Goal: Information Seeking & Learning: Learn about a topic

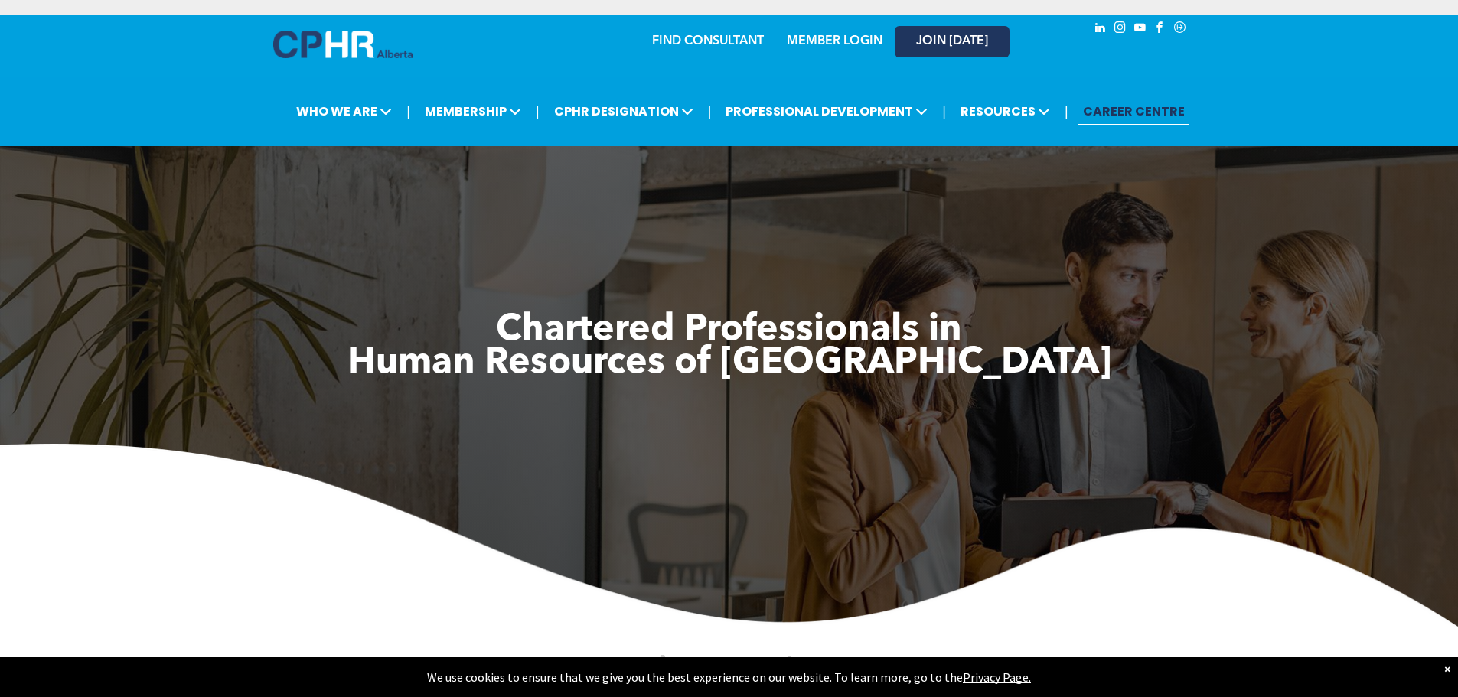
click at [947, 37] on span "JOIN [DATE]" at bounding box center [952, 41] width 72 height 15
click at [923, 40] on span "JOIN [DATE]" at bounding box center [952, 41] width 72 height 15
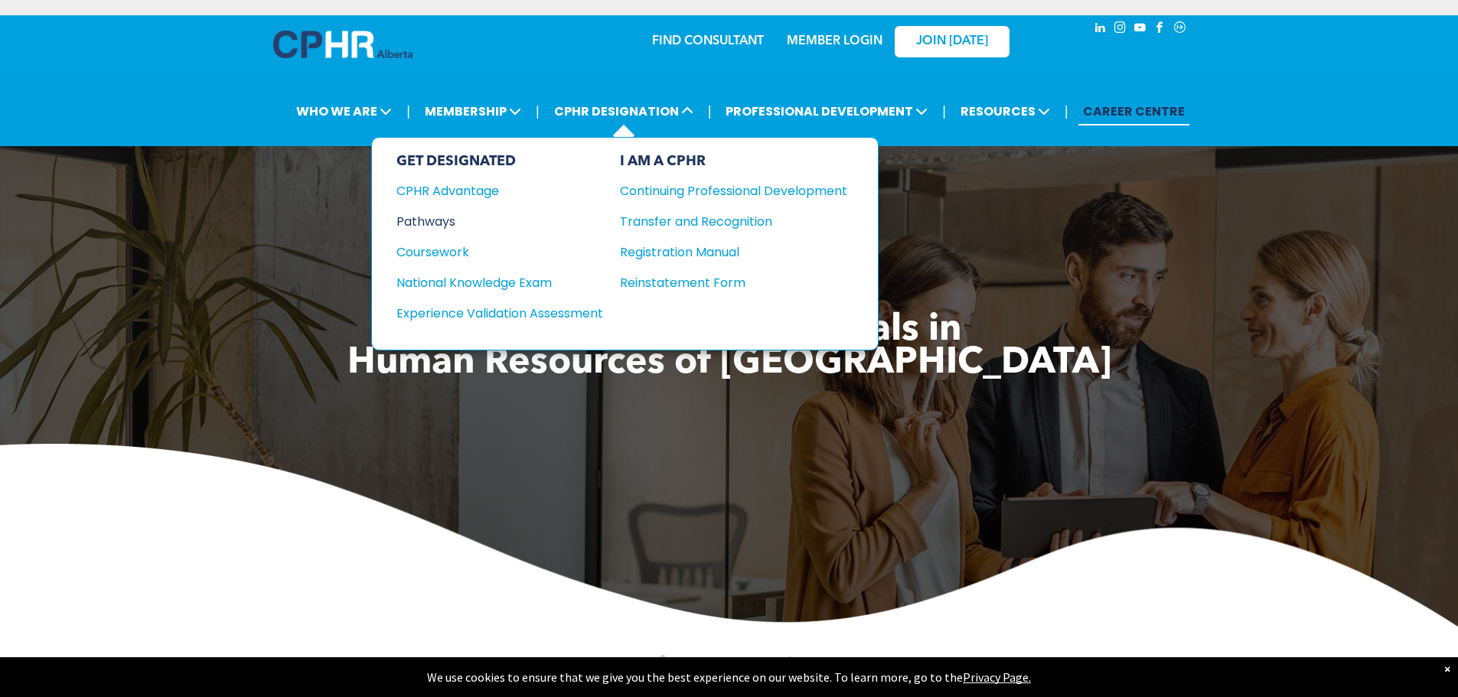
click at [423, 213] on div "Pathways" at bounding box center [489, 221] width 186 height 19
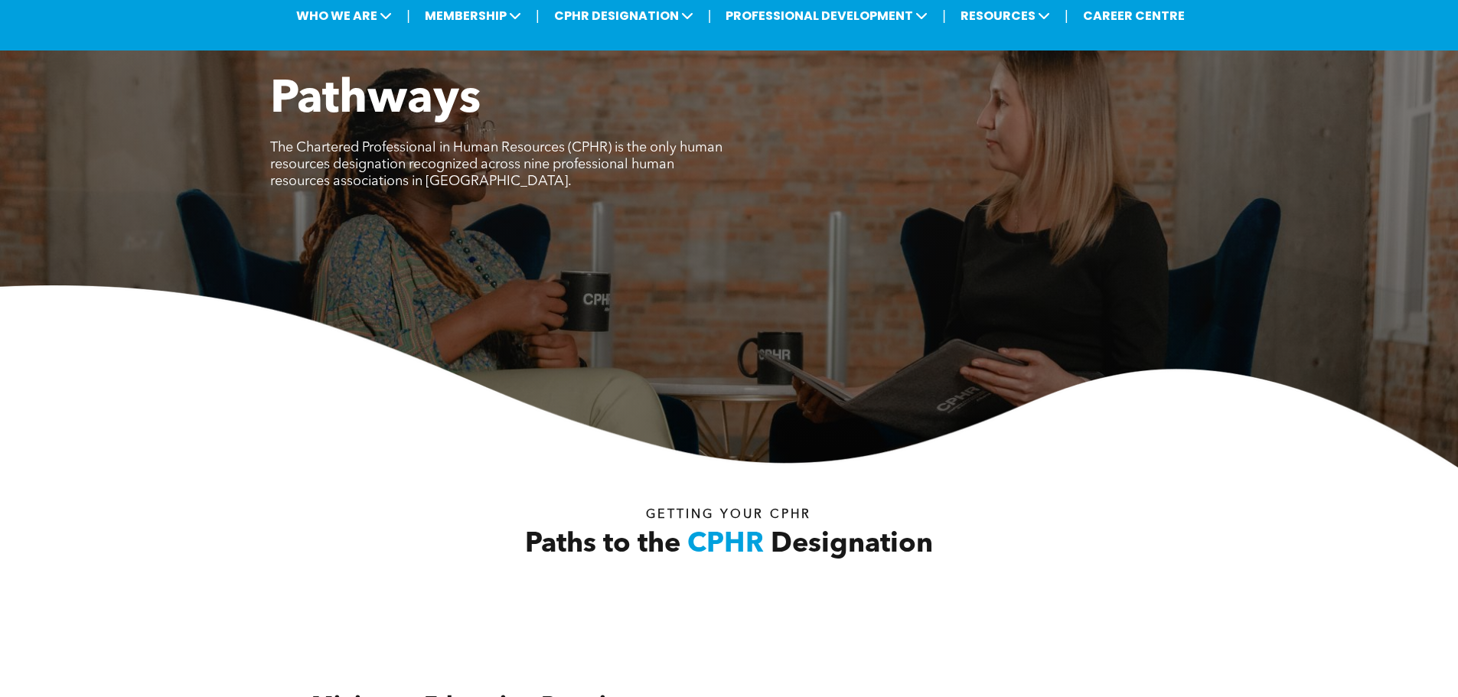
scroll to position [383, 0]
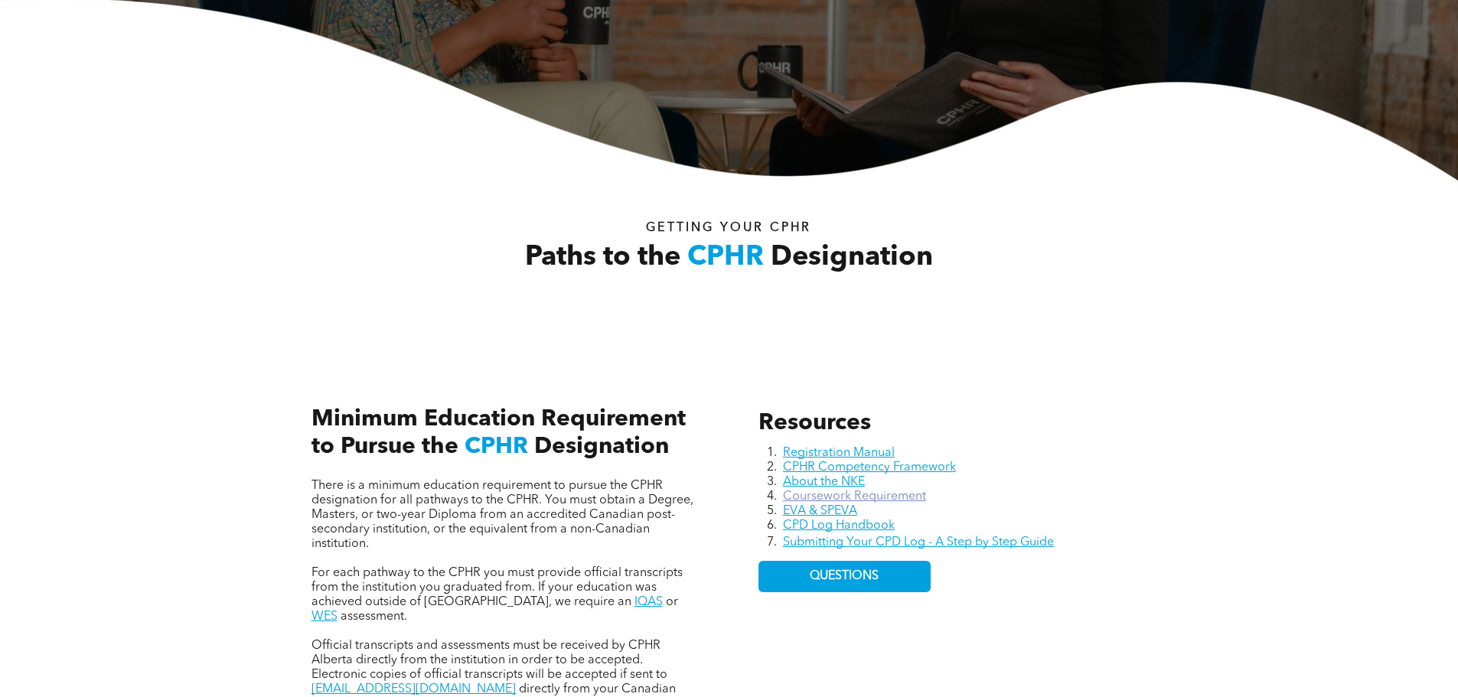
click at [894, 493] on link "Coursework Requirement" at bounding box center [854, 496] width 143 height 12
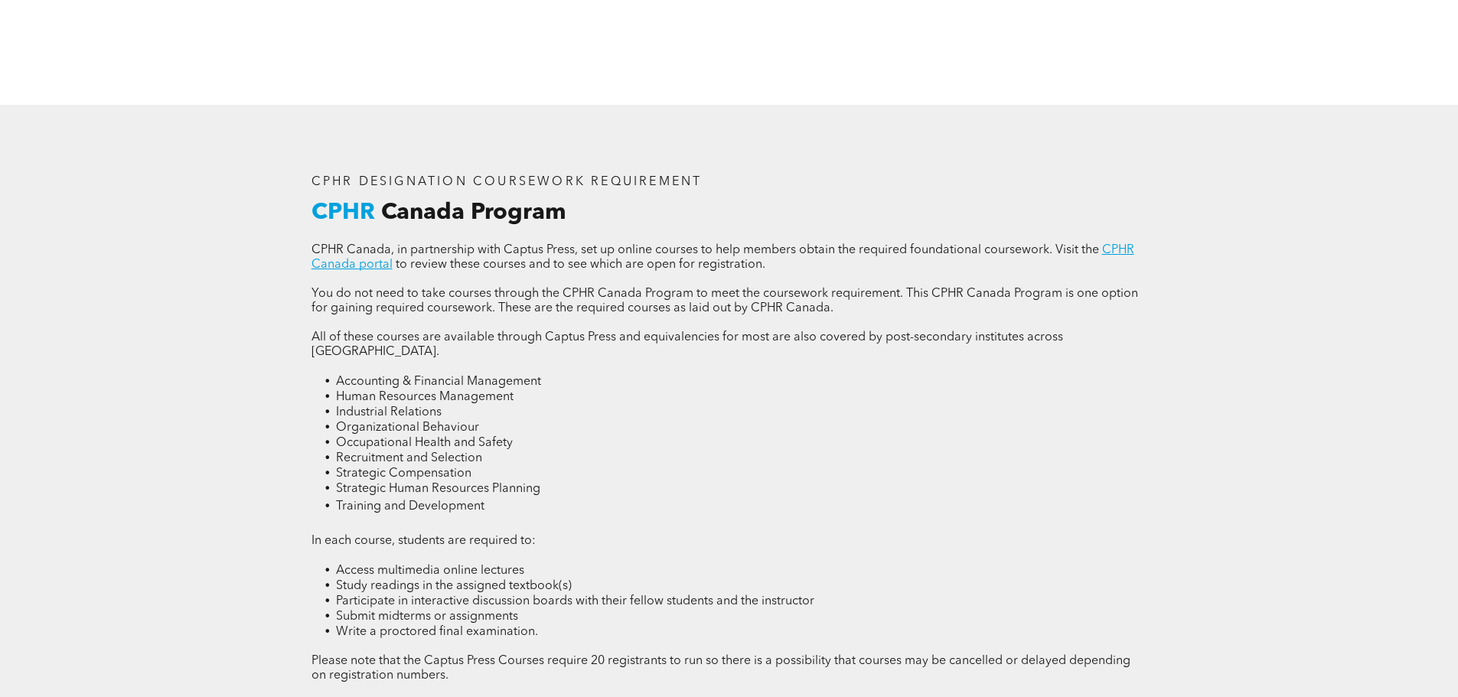
scroll to position [2066, 0]
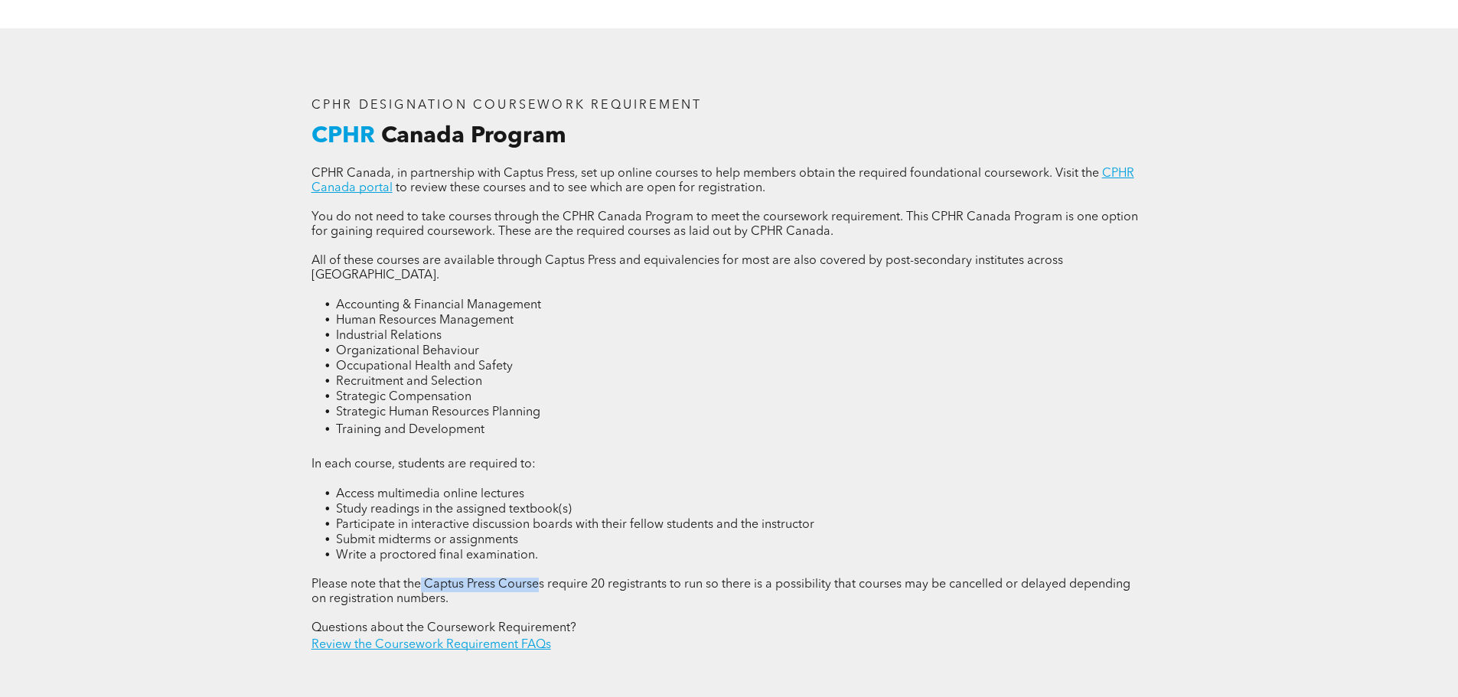
drag, startPoint x: 422, startPoint y: 554, endPoint x: 540, endPoint y: 556, distance: 118.6
click at [540, 578] on span "Please note that the Captus Press Courses require 20 registrants to run so ther…" at bounding box center [720, 591] width 819 height 27
copy span "Captus Press Course"
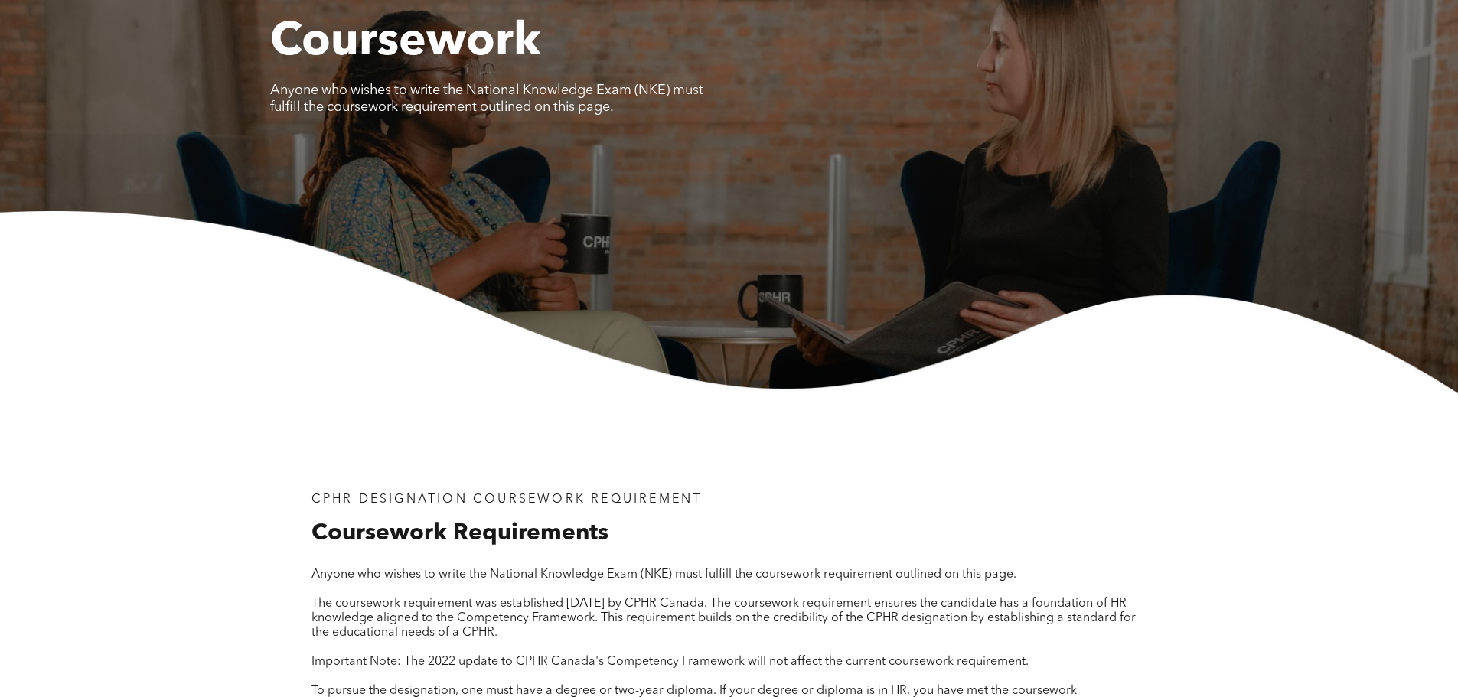
scroll to position [0, 0]
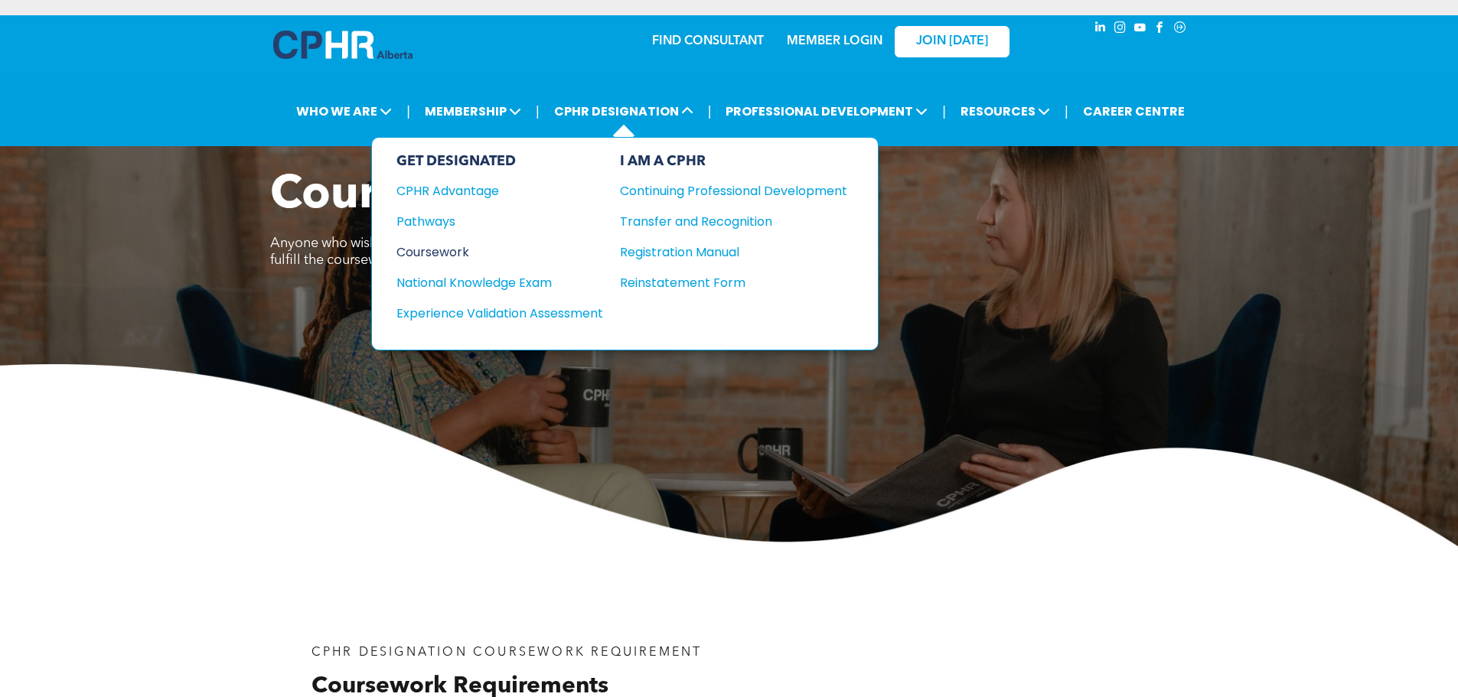
click at [432, 255] on div "Coursework" at bounding box center [489, 252] width 186 height 19
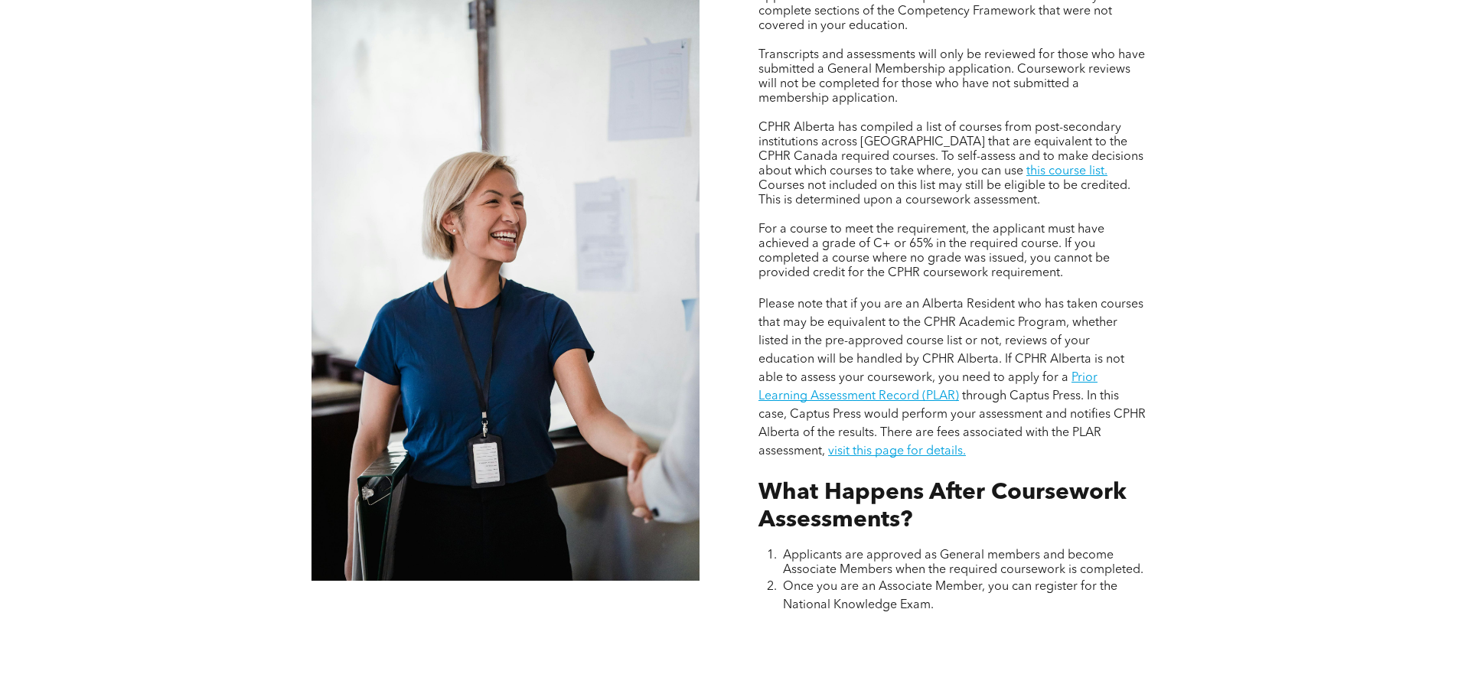
scroll to position [1377, 0]
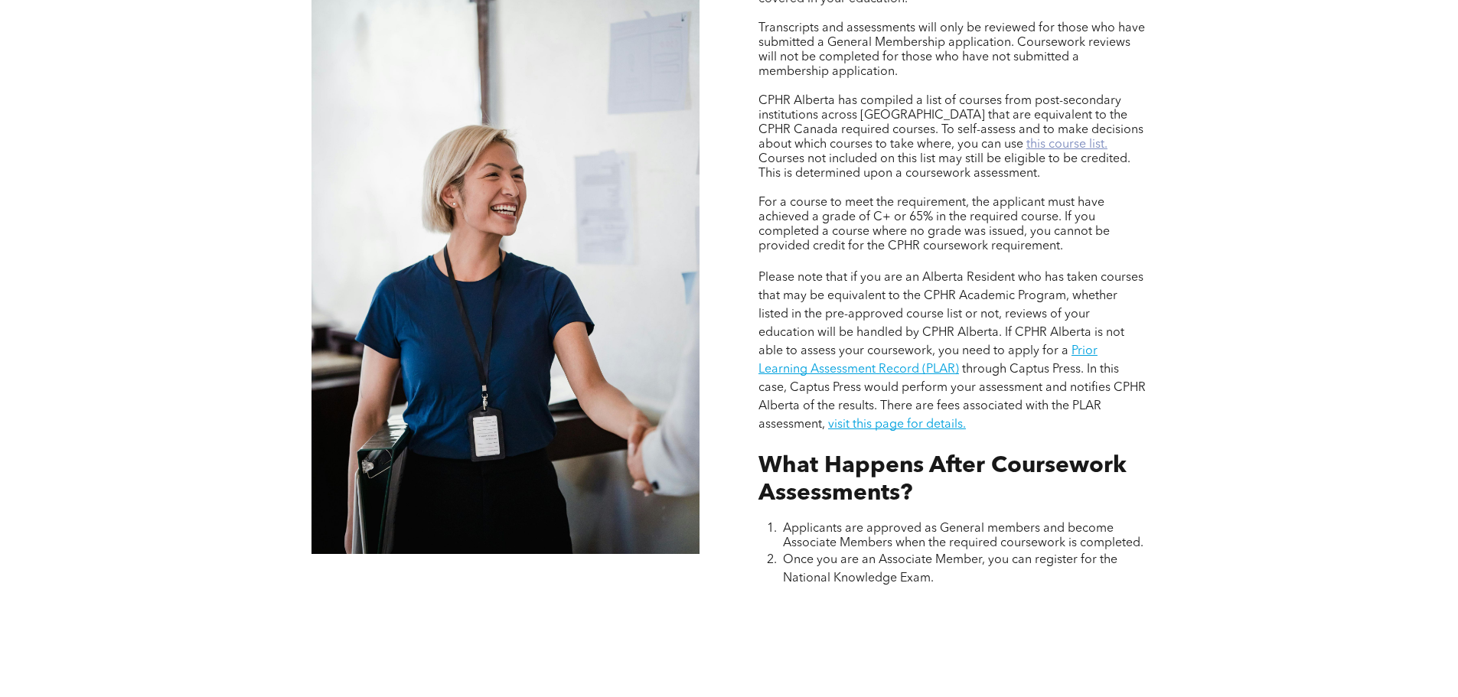
click at [1026, 138] on link "this course list." at bounding box center [1066, 144] width 81 height 12
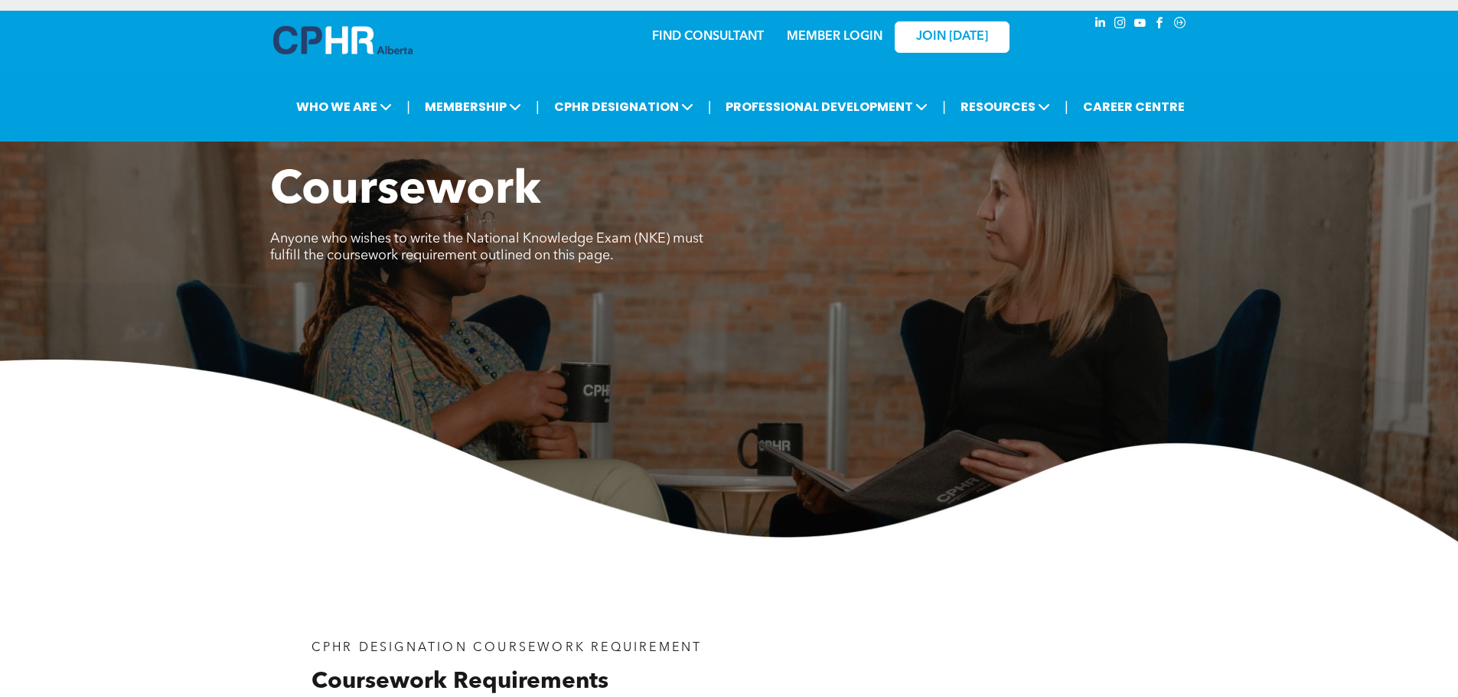
scroll to position [0, 0]
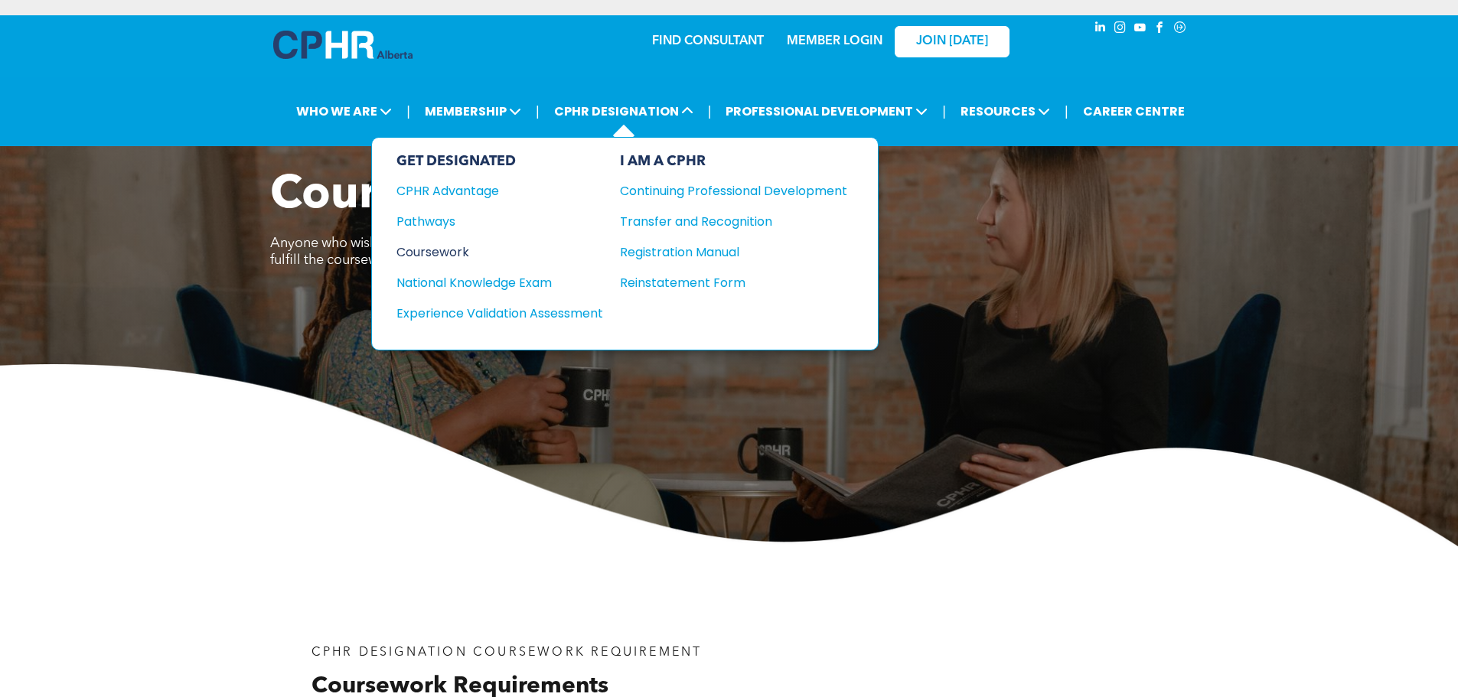
click at [433, 246] on div "Coursework" at bounding box center [489, 252] width 186 height 19
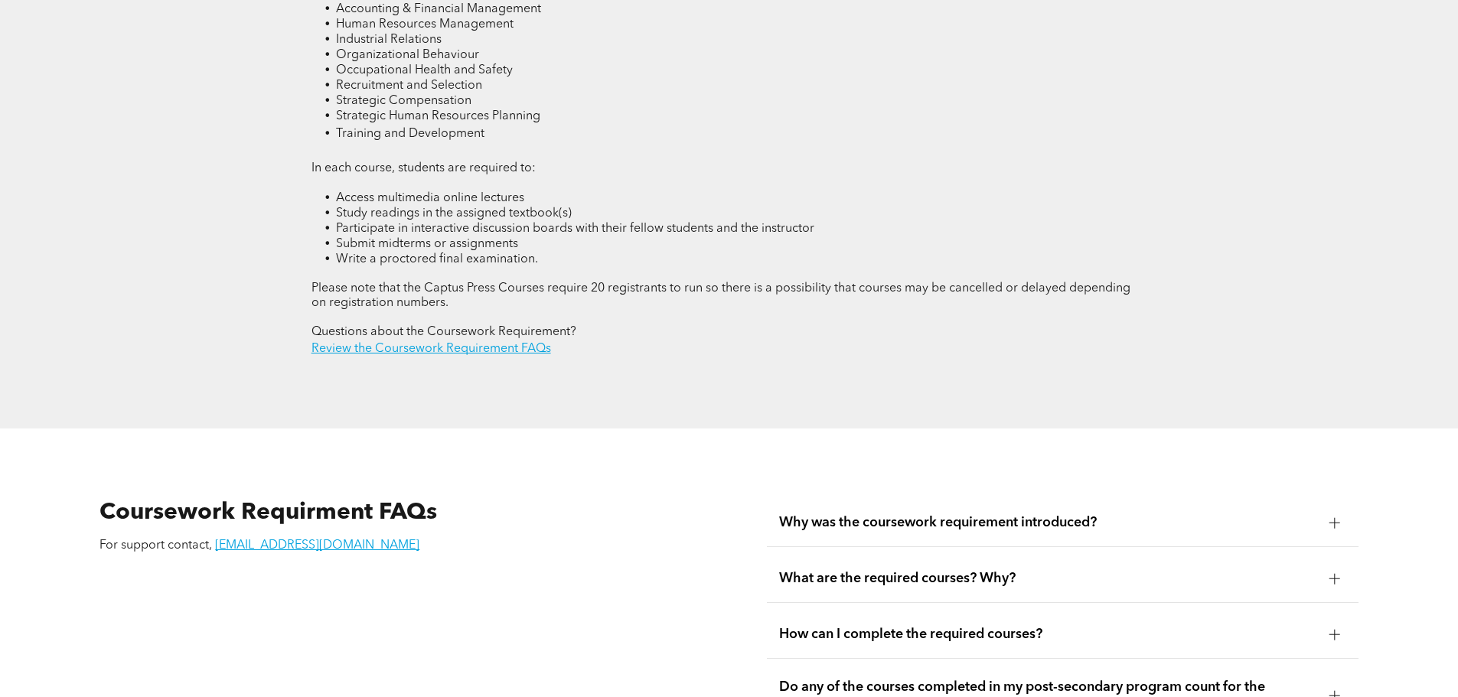
scroll to position [2372, 0]
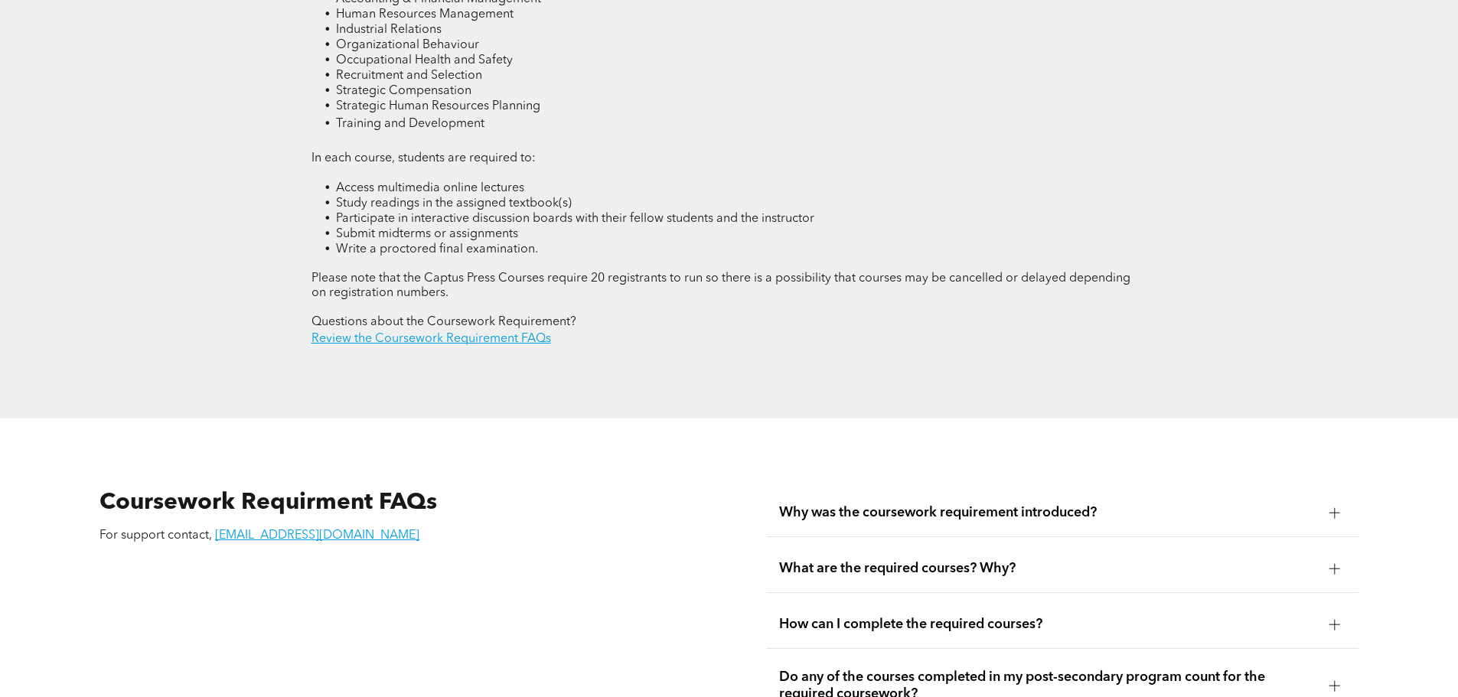
click at [1111, 545] on div "What are the required courses? Why?" at bounding box center [1062, 569] width 591 height 48
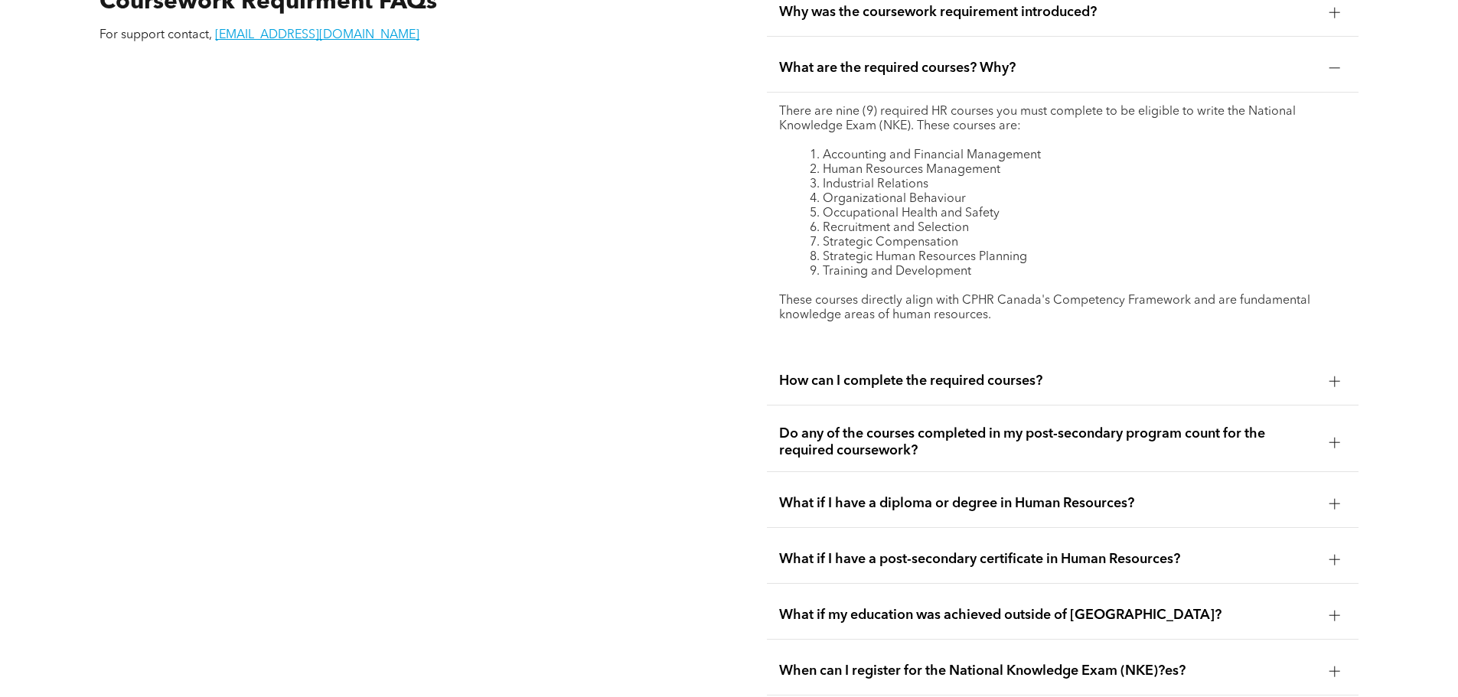
scroll to position [2908, 0]
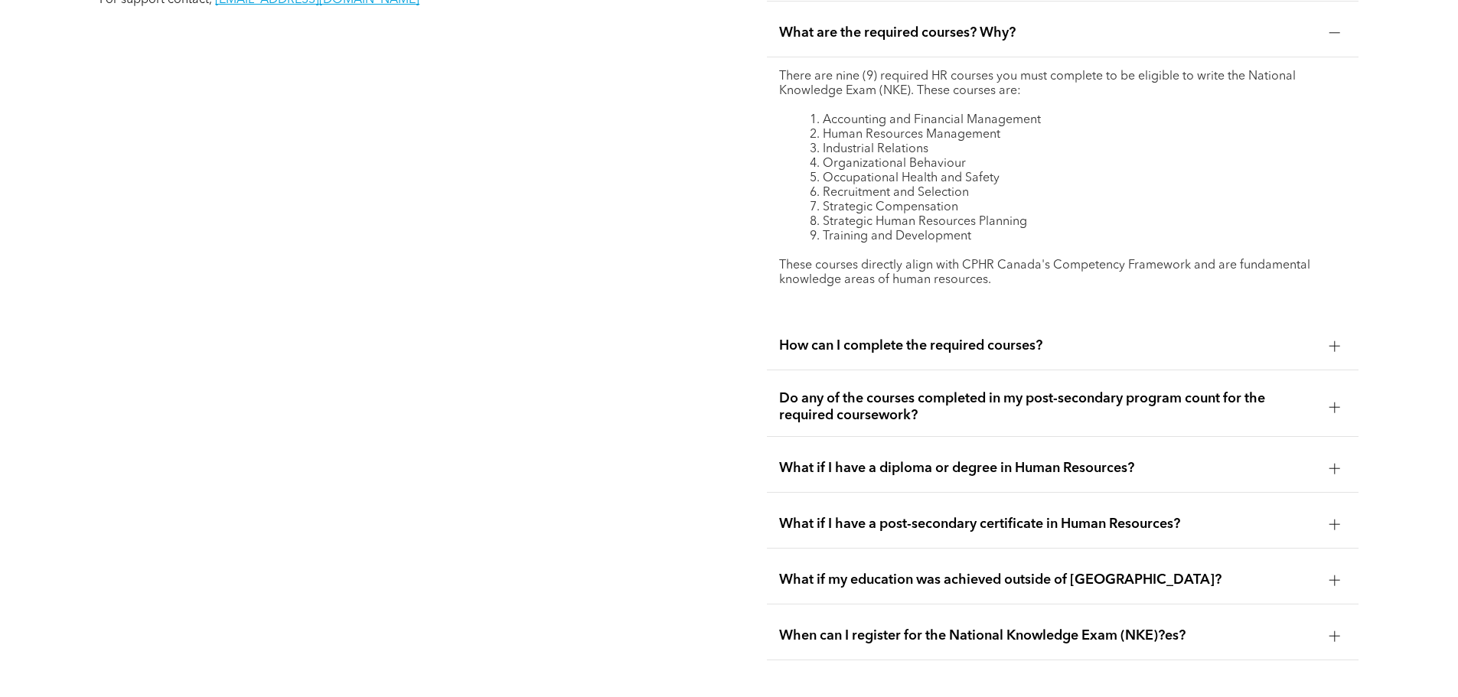
click at [1196, 327] on div "How can I complete the required courses?" at bounding box center [1062, 346] width 591 height 48
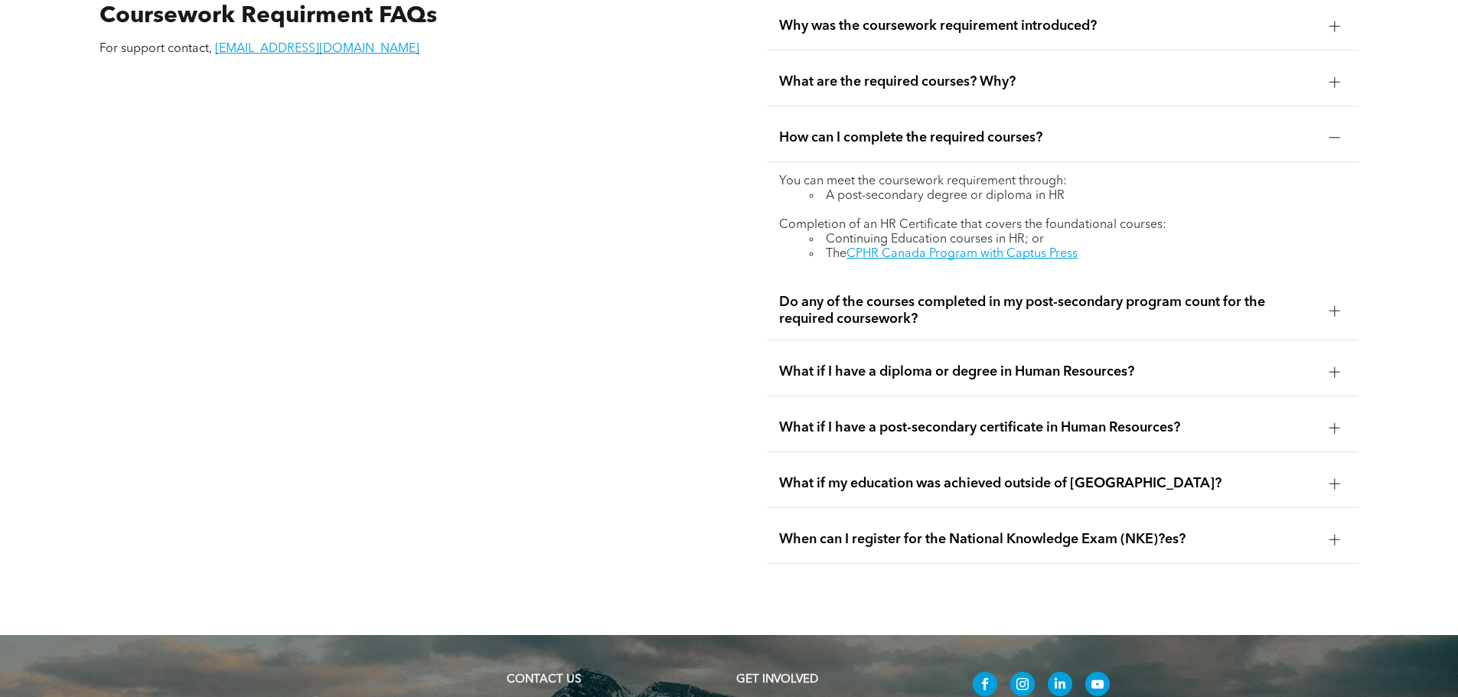
scroll to position [2831, 0]
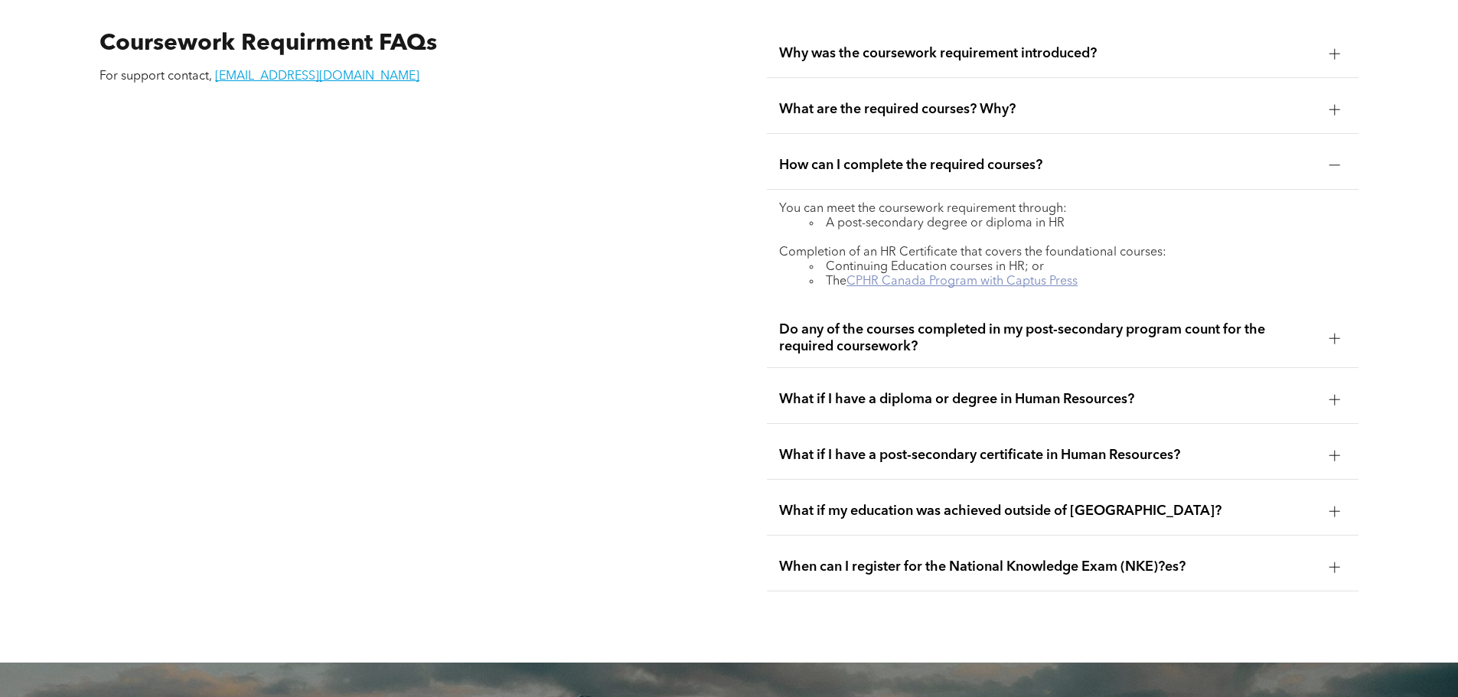
click at [1021, 275] on link "CPHR Canada Program with Captus Press" at bounding box center [961, 281] width 231 height 12
